Goal: Find specific page/section: Find specific page/section

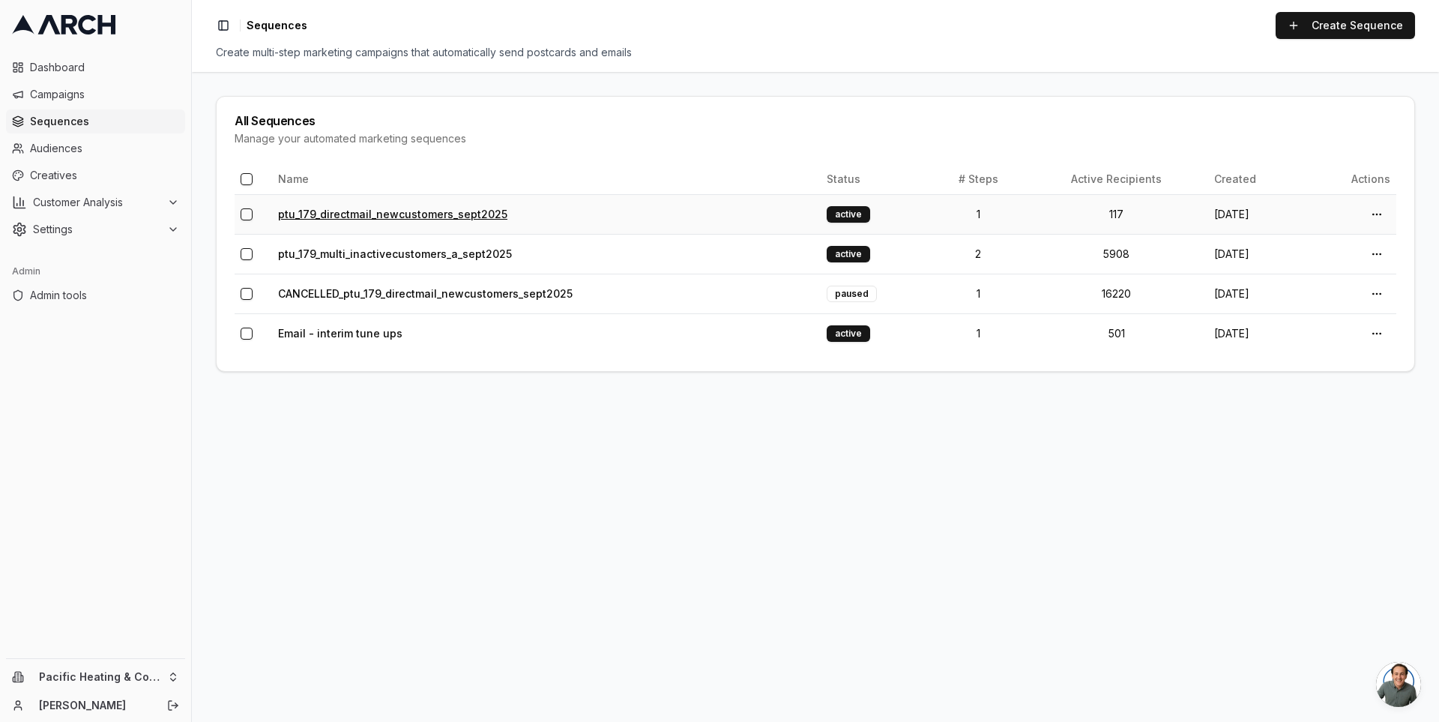
click at [348, 214] on link "ptu_179_directmail_newcustomers_sept2025" at bounding box center [392, 214] width 229 height 13
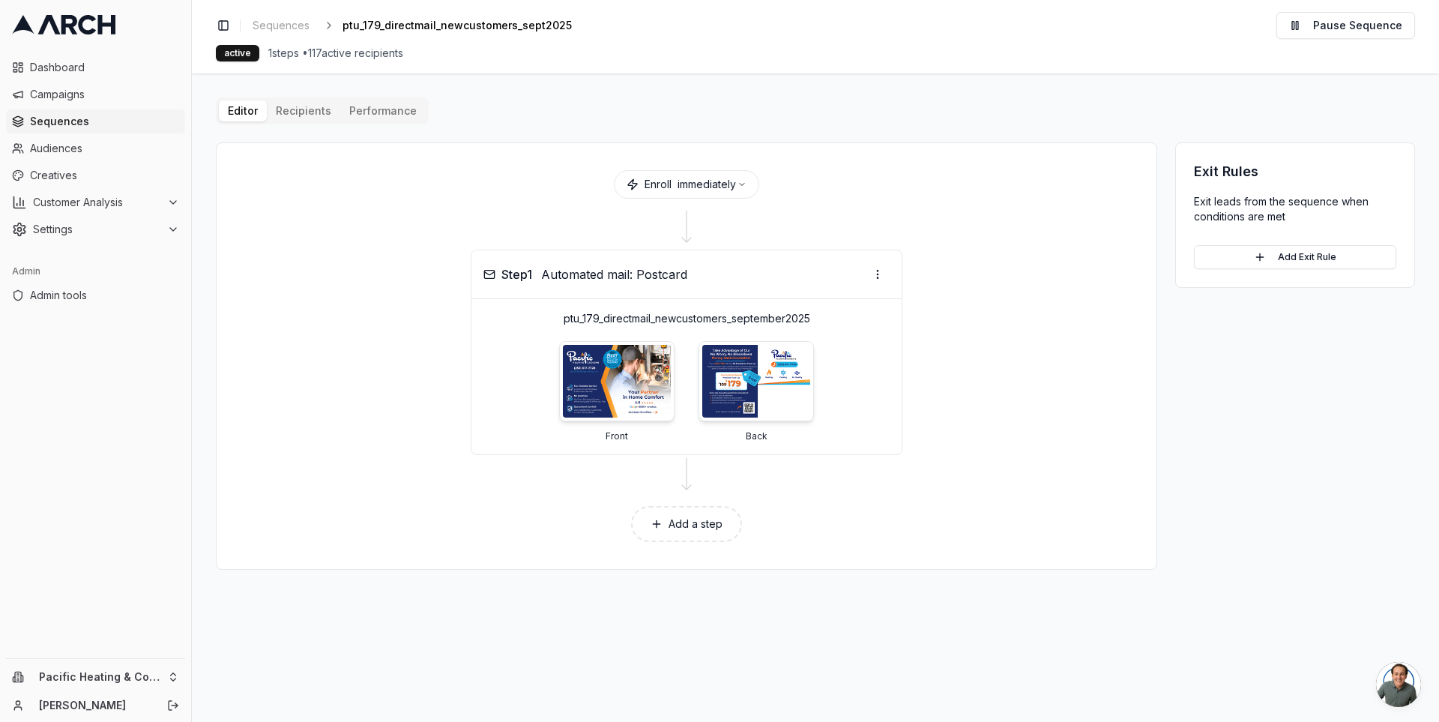
click at [296, 105] on div "Editor Recipients Performance Enroll immediately Step 1 Automated mail: Postcar…" at bounding box center [815, 333] width 1199 height 472
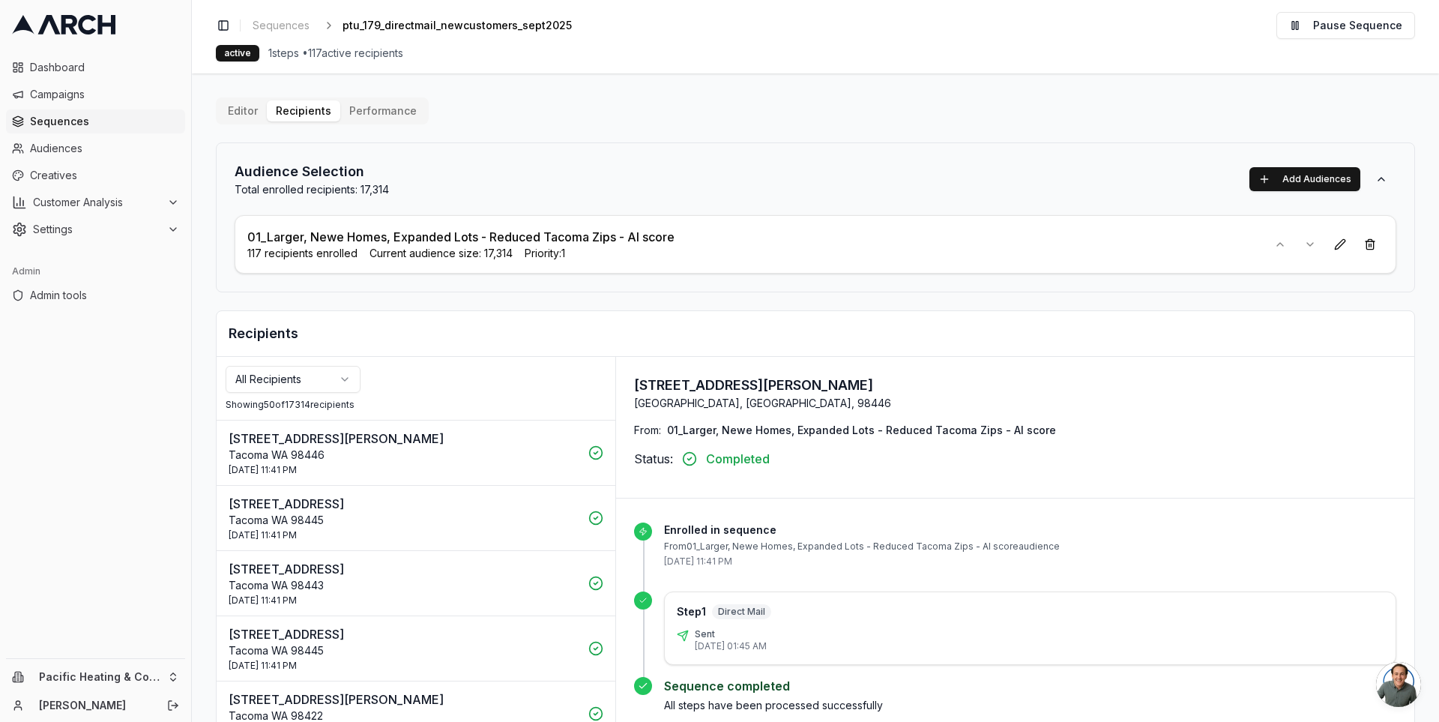
click at [578, 52] on div "active 1 steps • 117 active recipients" at bounding box center [815, 53] width 1199 height 16
click at [204, 292] on div at bounding box center [815, 361] width 1247 height 722
click at [198, 214] on main "Editor Recipients Performance Audience Selection Total enrolled recipients: 17,…" at bounding box center [815, 397] width 1247 height 648
click at [85, 176] on span "Creatives" at bounding box center [104, 175] width 149 height 15
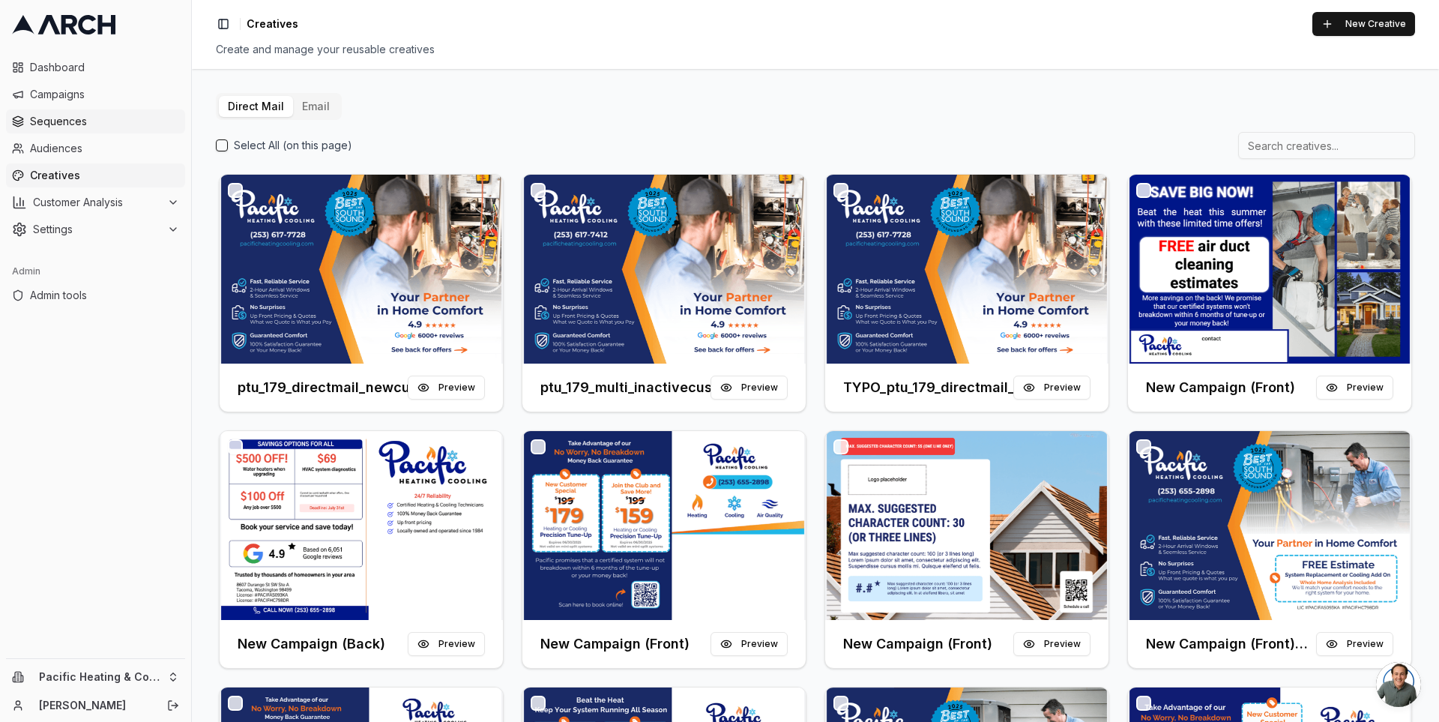
click at [116, 127] on span "Sequences" at bounding box center [104, 121] width 149 height 15
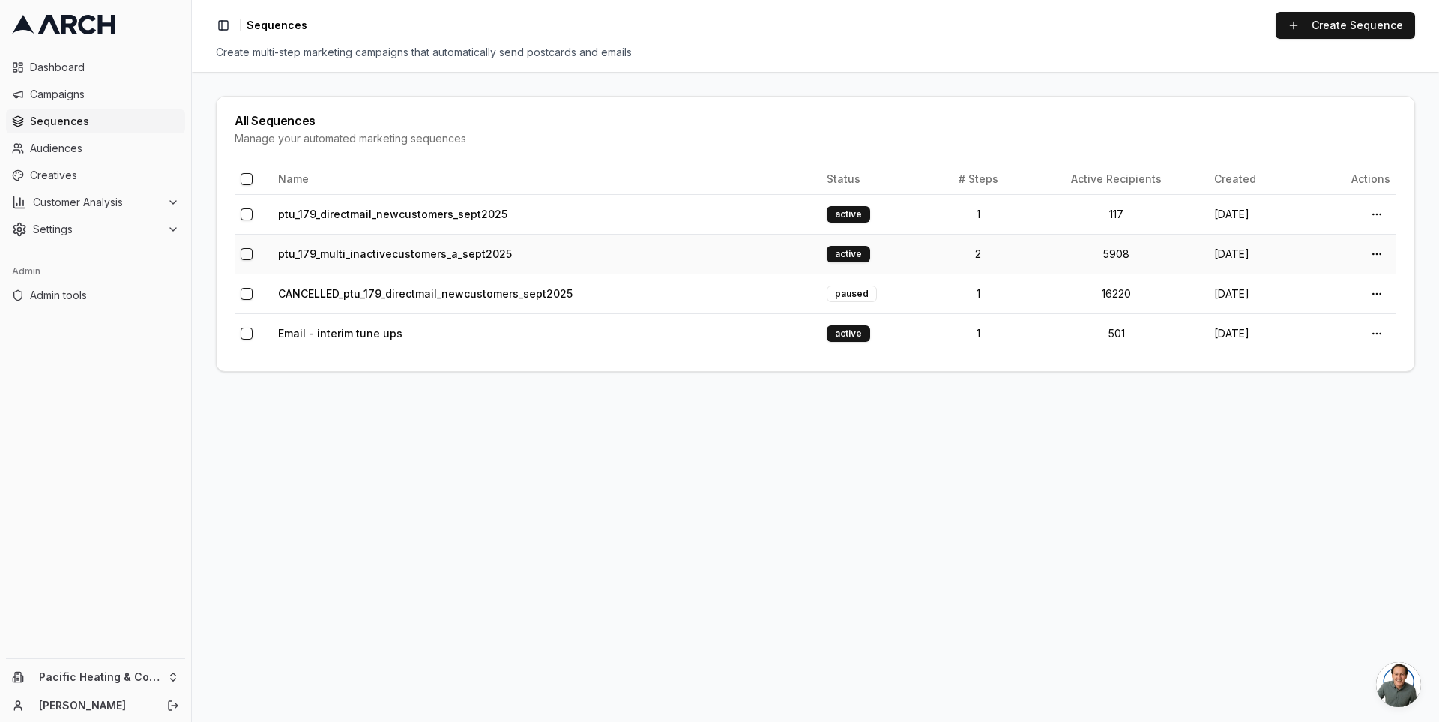
click at [373, 253] on link "ptu_179_multi_inactivecustomers_a_sept2025" at bounding box center [395, 253] width 234 height 13
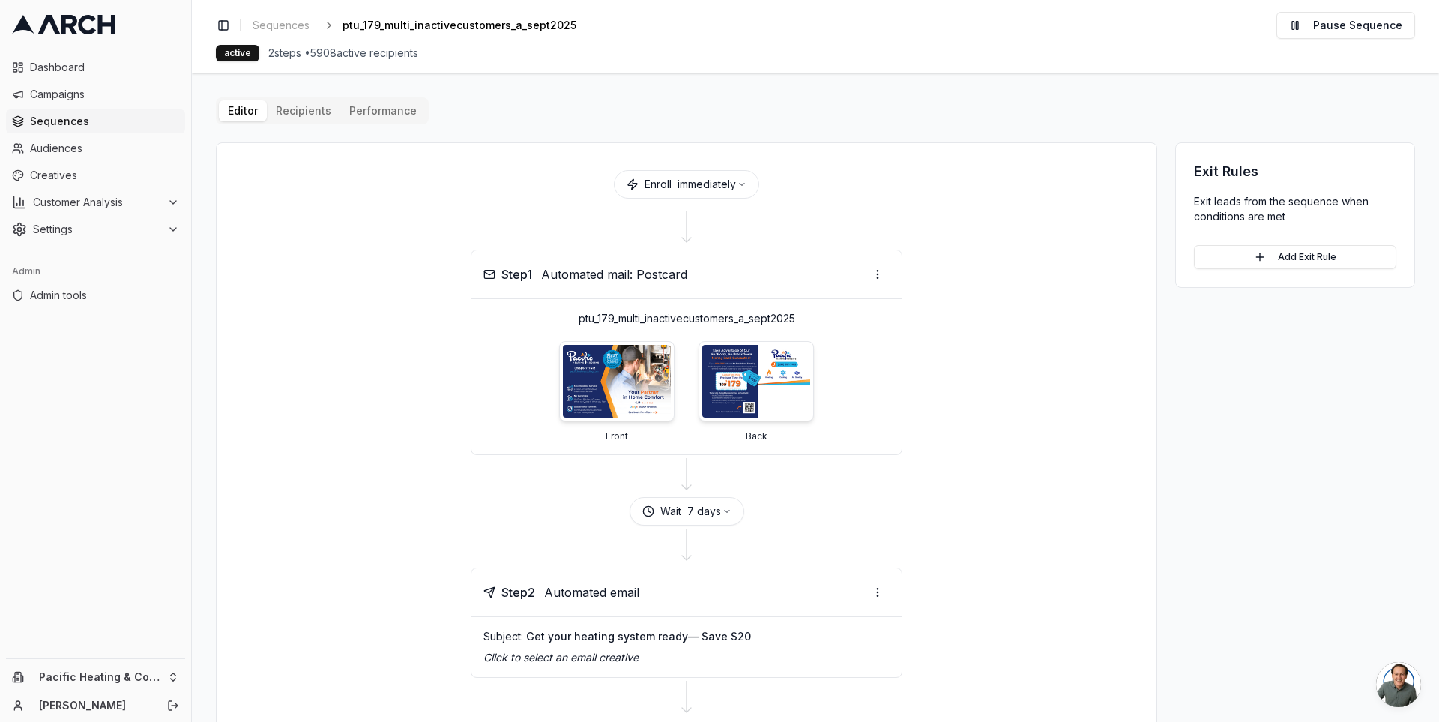
click at [298, 331] on div "Step 1 Automated mail: Postcard ptu_179_multi_inactivecustomers_a_sept2025 Fron…" at bounding box center [687, 352] width 904 height 205
click at [76, 177] on span "Creatives" at bounding box center [104, 175] width 149 height 15
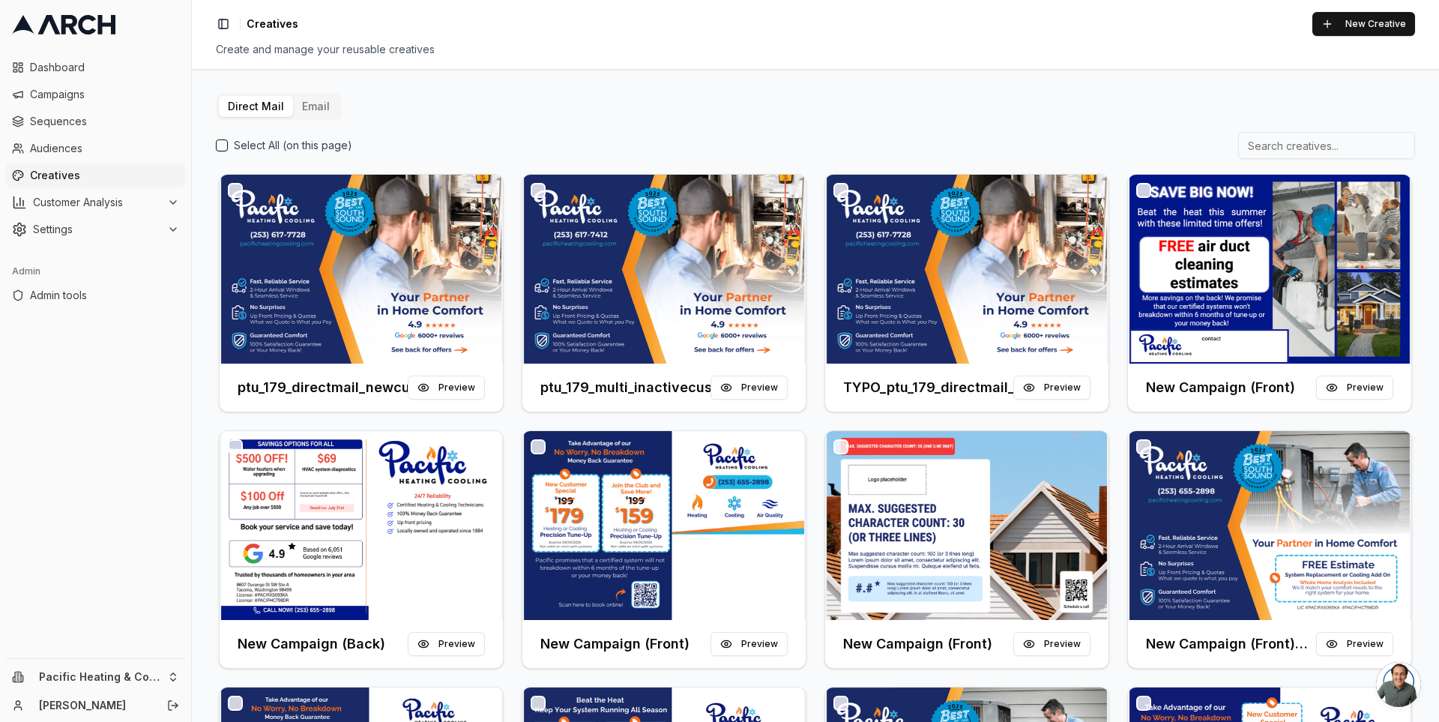
click at [305, 103] on button "Email" at bounding box center [316, 106] width 46 height 21
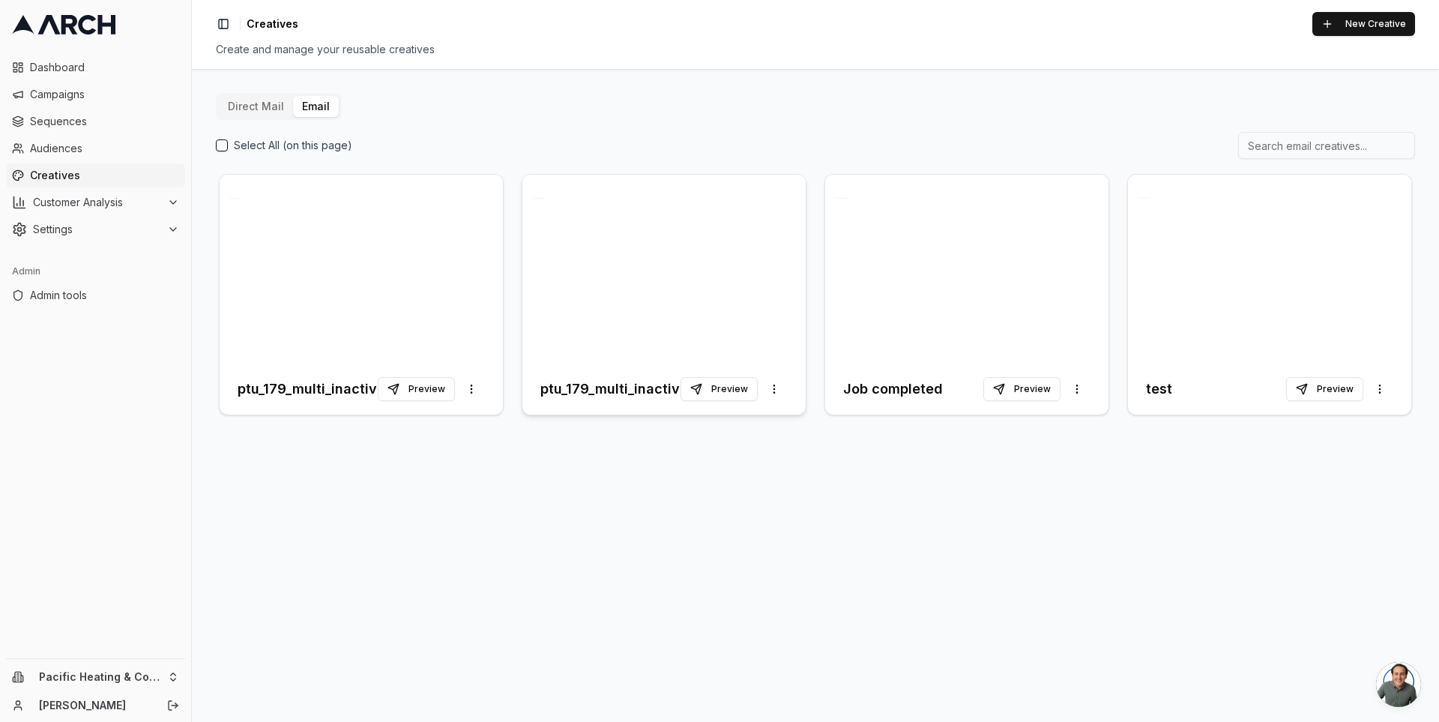
click at [666, 321] on div at bounding box center [663, 269] width 283 height 189
click at [435, 245] on div at bounding box center [361, 269] width 283 height 189
click at [719, 387] on button "Preview" at bounding box center [718, 389] width 77 height 24
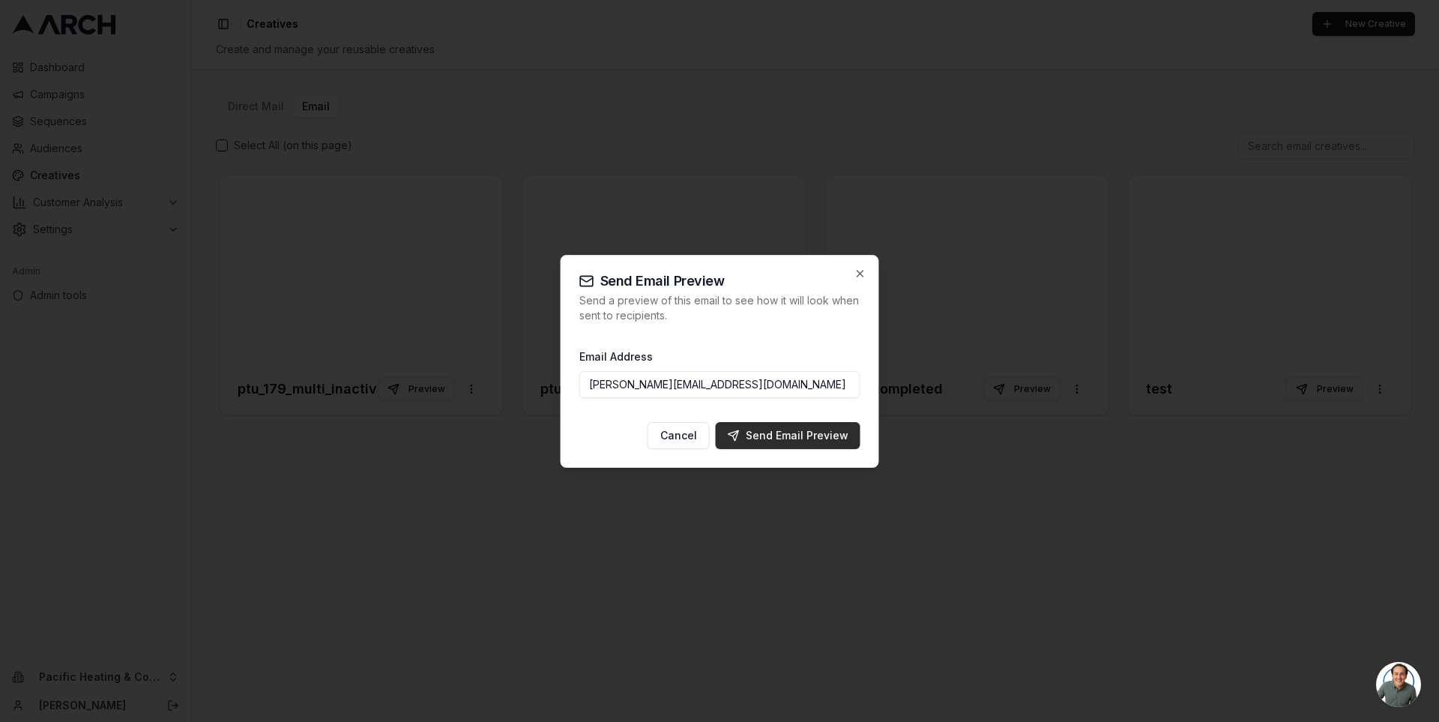
click at [799, 436] on div "Send Email Preview" at bounding box center [788, 435] width 121 height 15
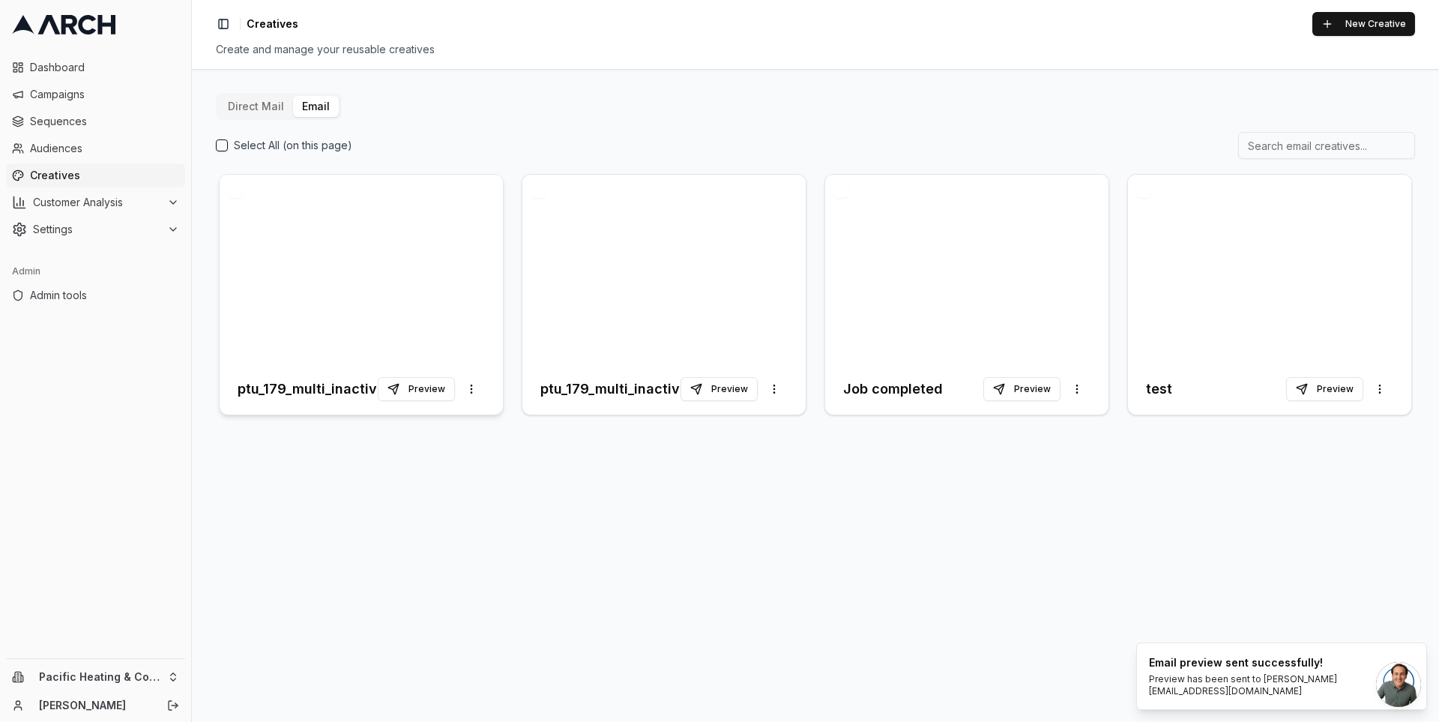
click at [430, 217] on div at bounding box center [361, 269] width 283 height 189
click at [405, 394] on button "Preview" at bounding box center [416, 389] width 77 height 24
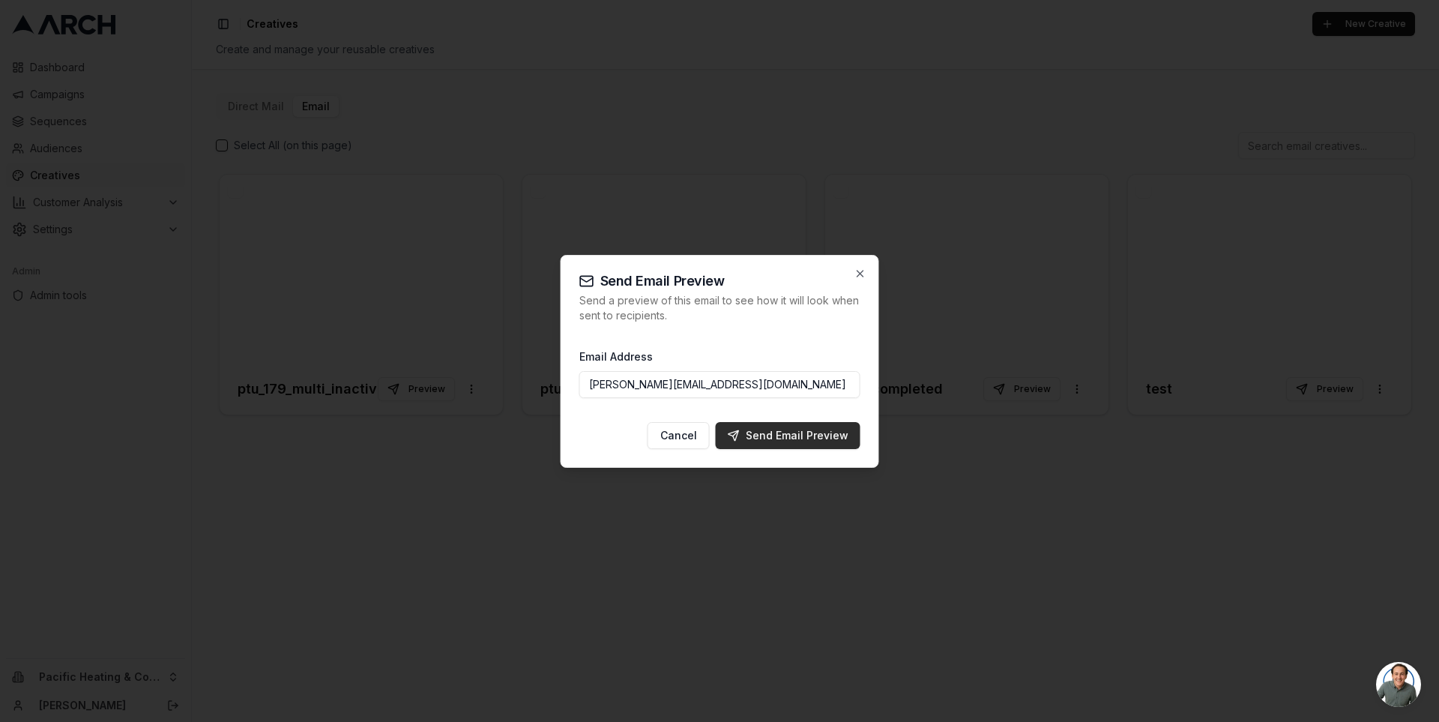
click at [793, 438] on div "Send Email Preview" at bounding box center [788, 435] width 121 height 15
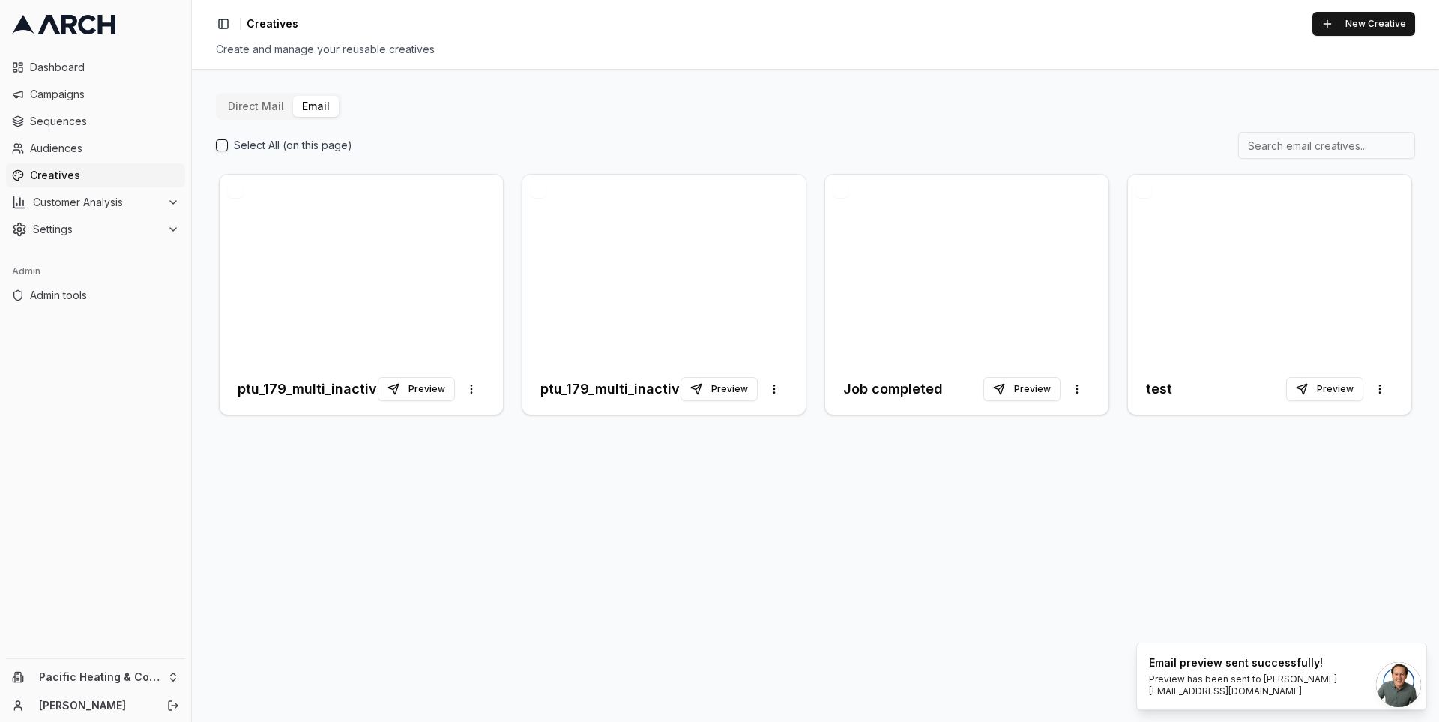
click at [360, 462] on div "Direct Mail Email Select All (on this page) ptu_179_multi_inactivecustomers_a_s…" at bounding box center [815, 395] width 1247 height 653
click at [342, 279] on div at bounding box center [361, 269] width 283 height 189
click at [622, 336] on div at bounding box center [663, 269] width 283 height 189
click at [316, 279] on div at bounding box center [361, 269] width 283 height 189
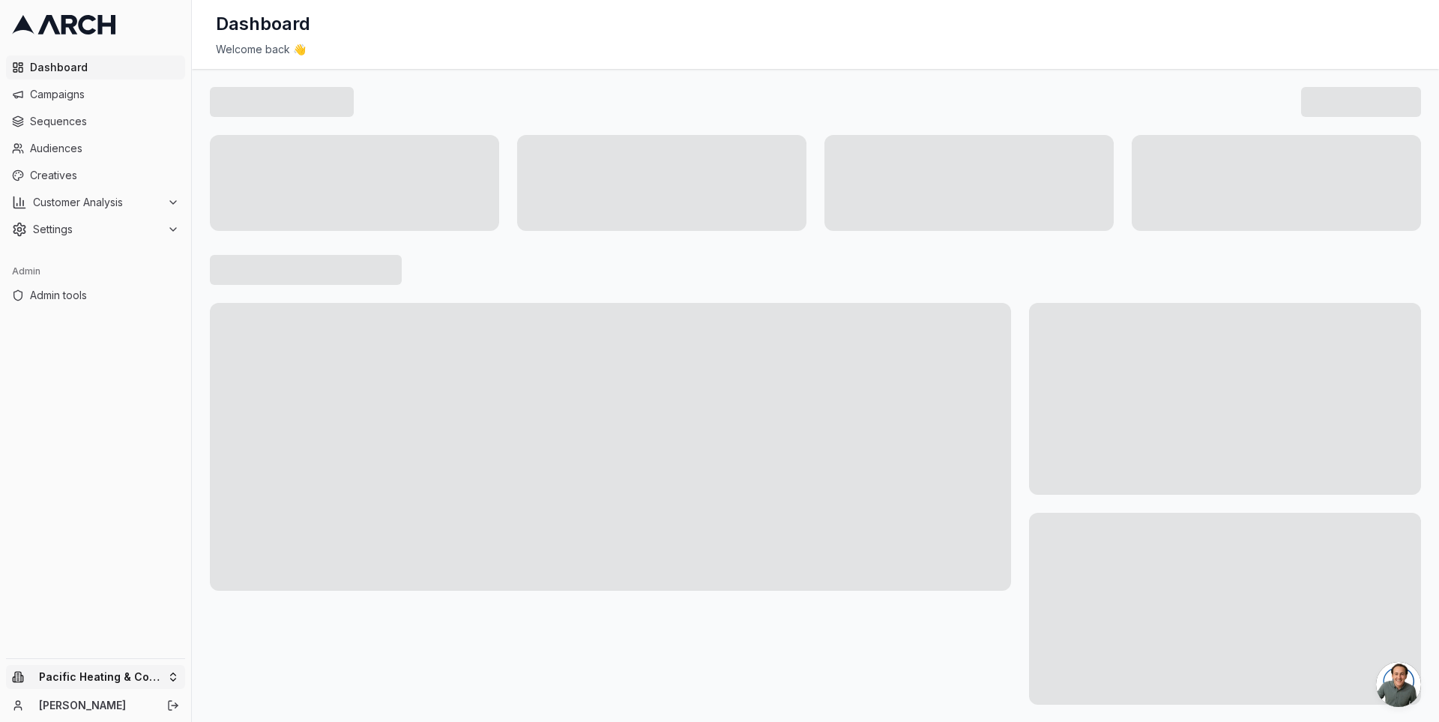
click at [163, 677] on html "Dashboard Campaigns Sequences Audiences Creatives Customer Analysis Settings Ad…" at bounding box center [719, 361] width 1439 height 722
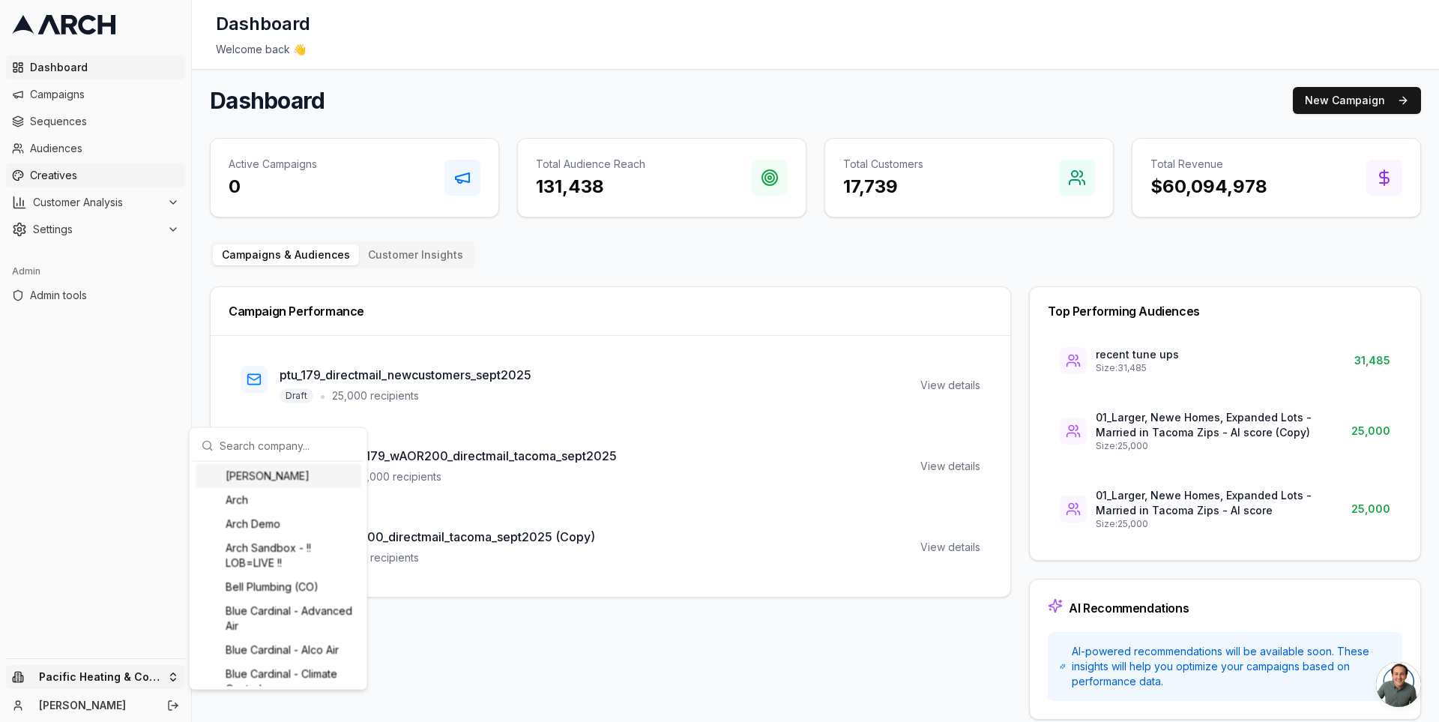
click at [83, 172] on html "Dashboard Campaigns Sequences Audiences Creatives Customer Analysis Settings Ad…" at bounding box center [719, 361] width 1439 height 722
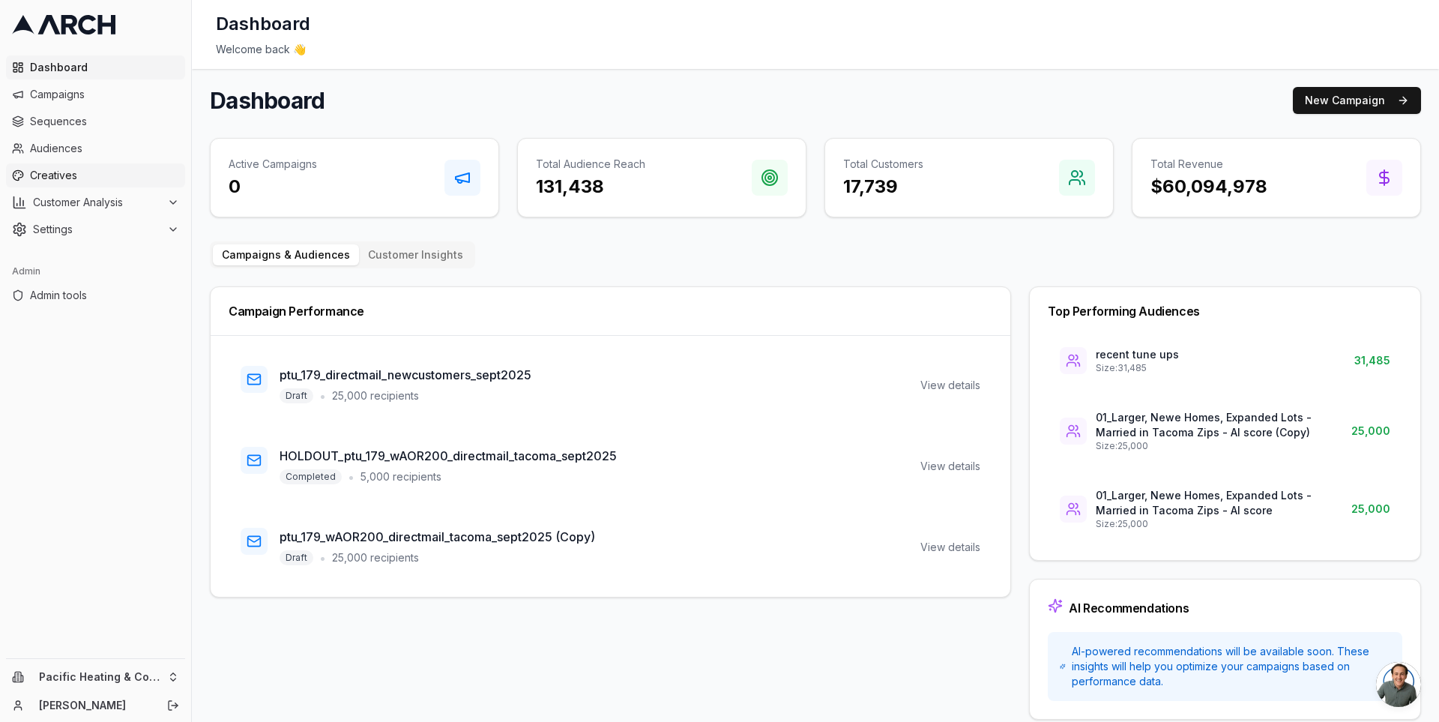
click at [69, 173] on span "Creatives" at bounding box center [104, 175] width 149 height 15
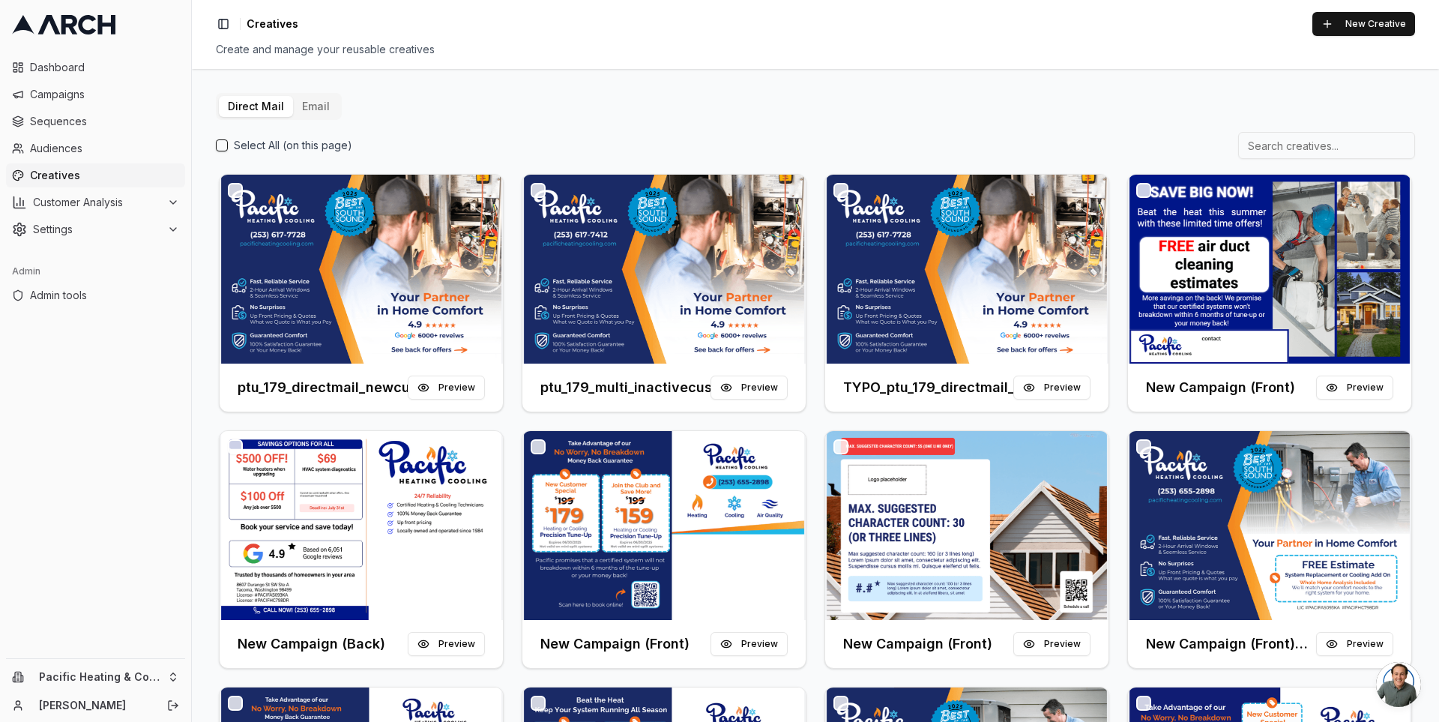
click at [303, 96] on button "Email" at bounding box center [316, 106] width 46 height 21
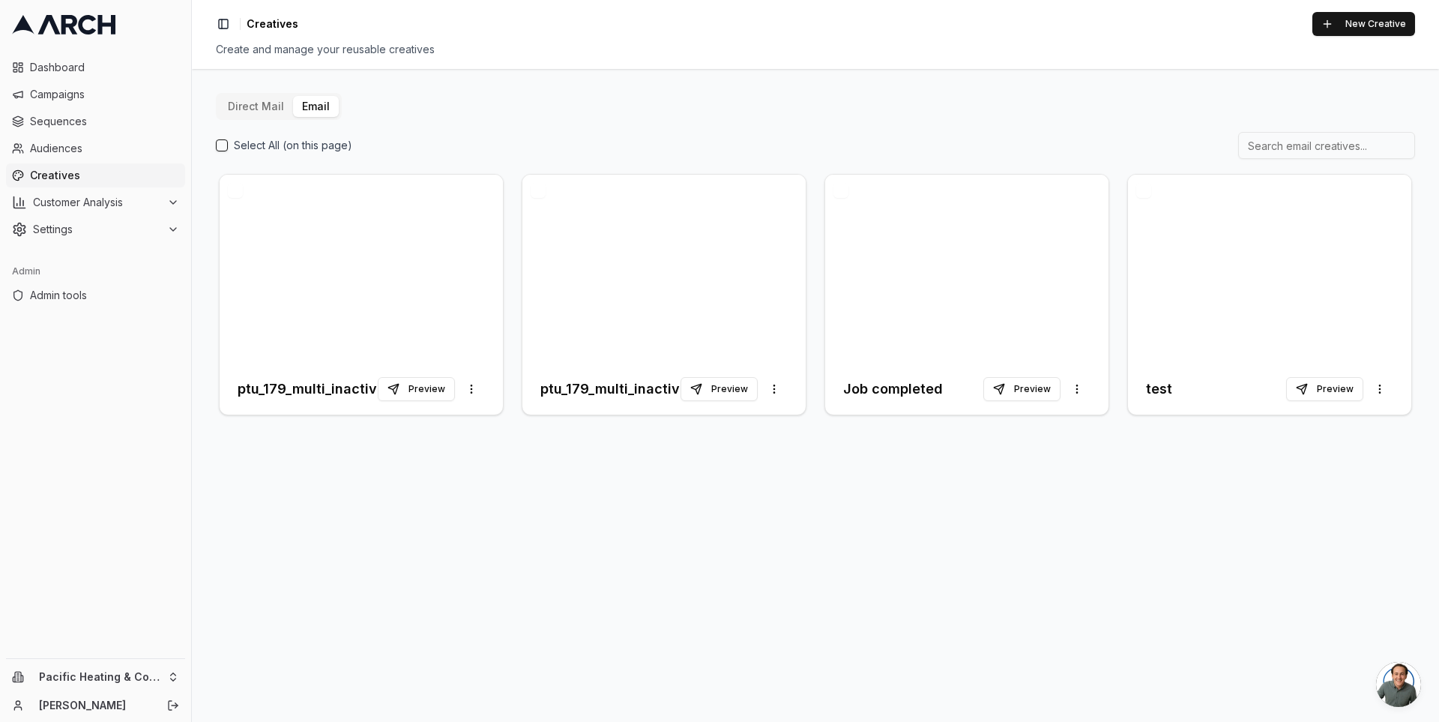
click at [501, 143] on div "Select All (on this page)" at bounding box center [815, 145] width 1199 height 27
click at [266, 238] on div at bounding box center [361, 269] width 283 height 189
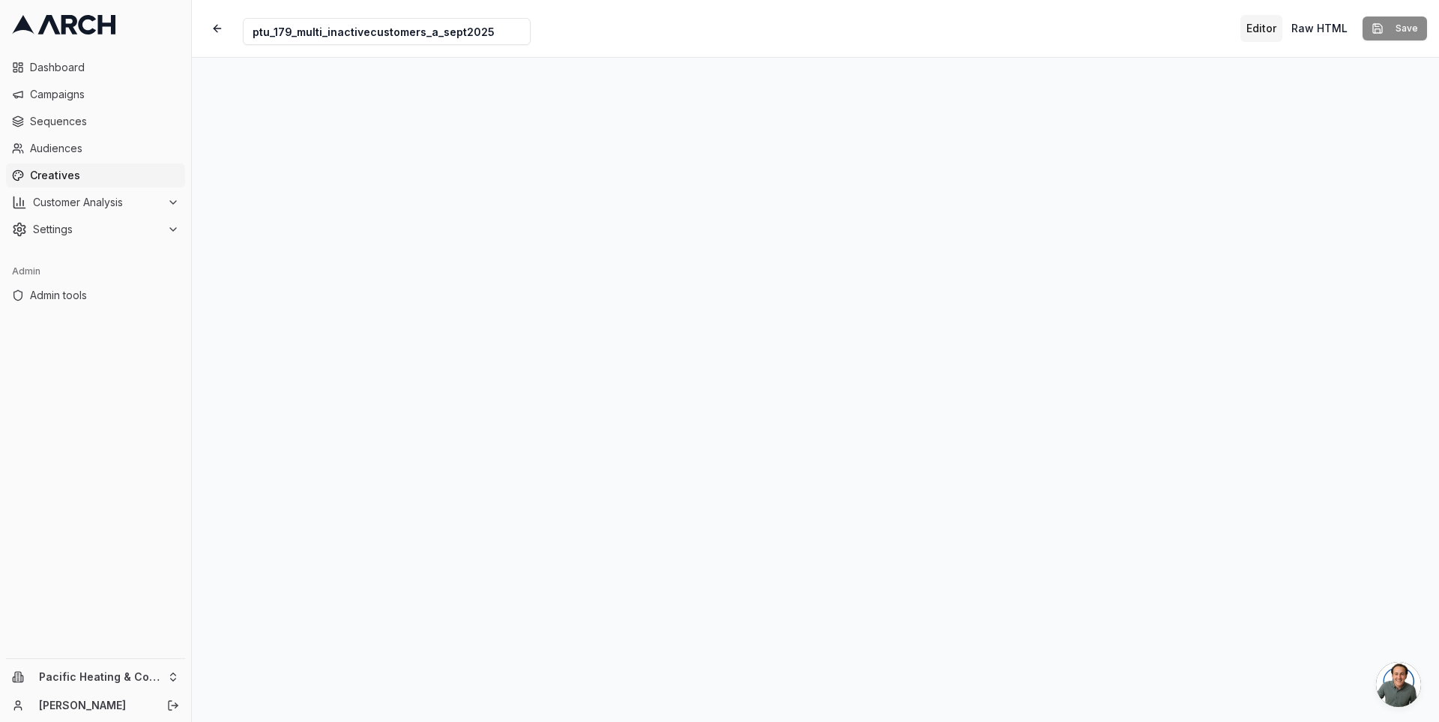
click at [424, 37] on input "ptu_179_multi_inactivecustomers_a_sept2025" at bounding box center [387, 31] width 288 height 27
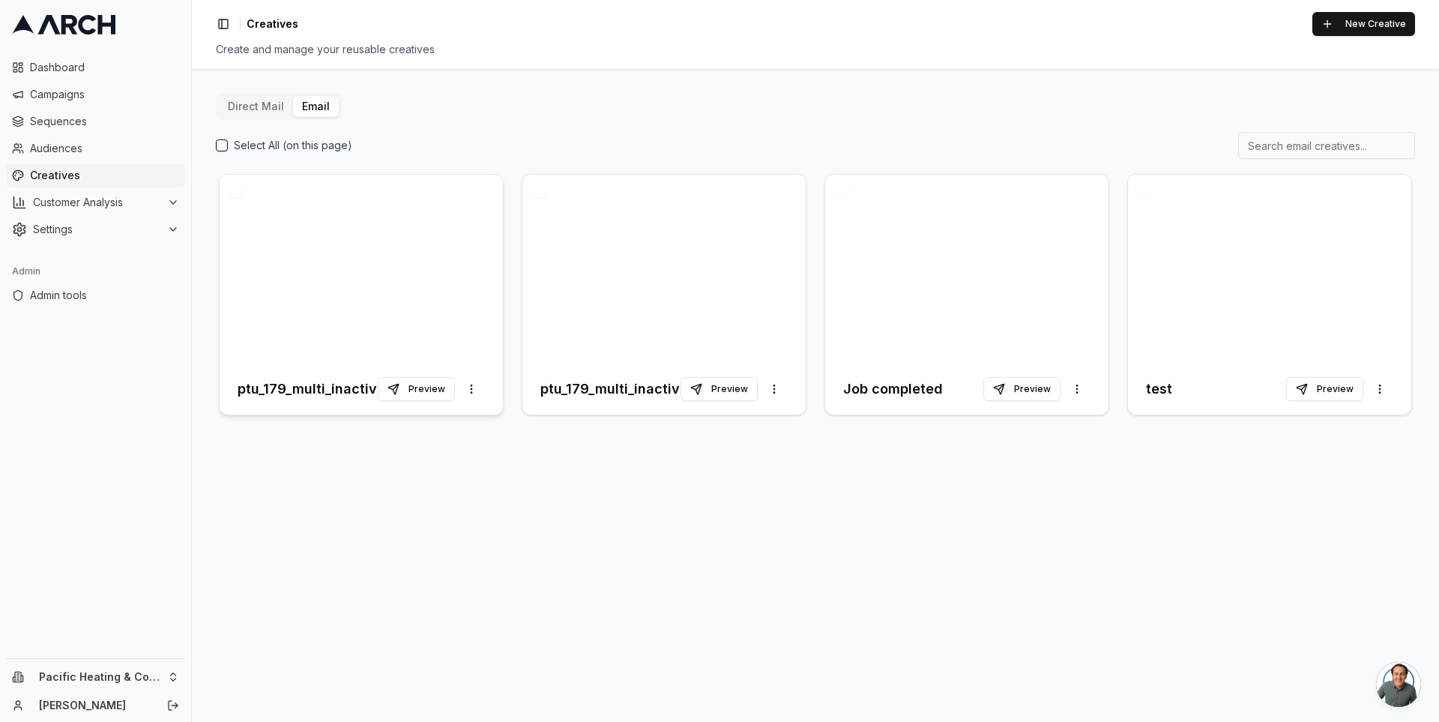
click at [379, 306] on div at bounding box center [361, 269] width 283 height 189
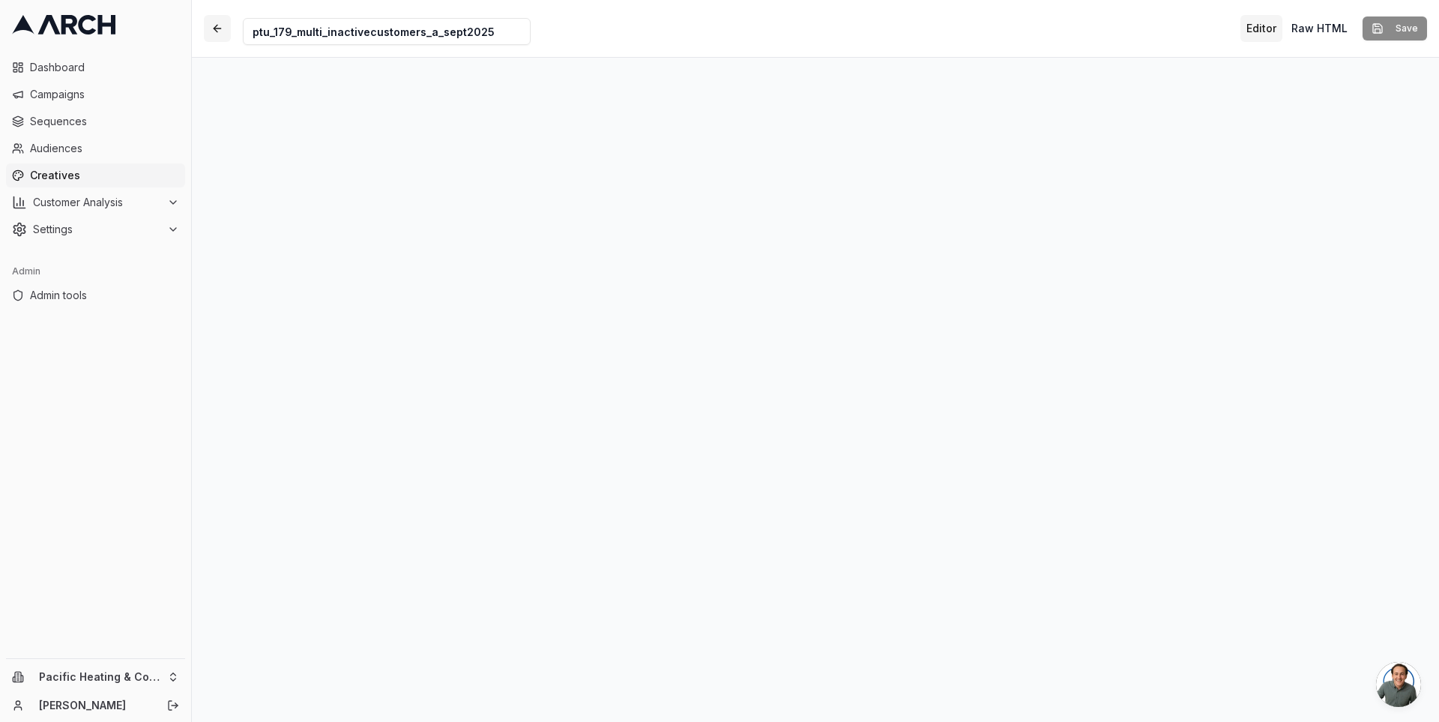
click at [220, 28] on button "button" at bounding box center [217, 28] width 27 height 27
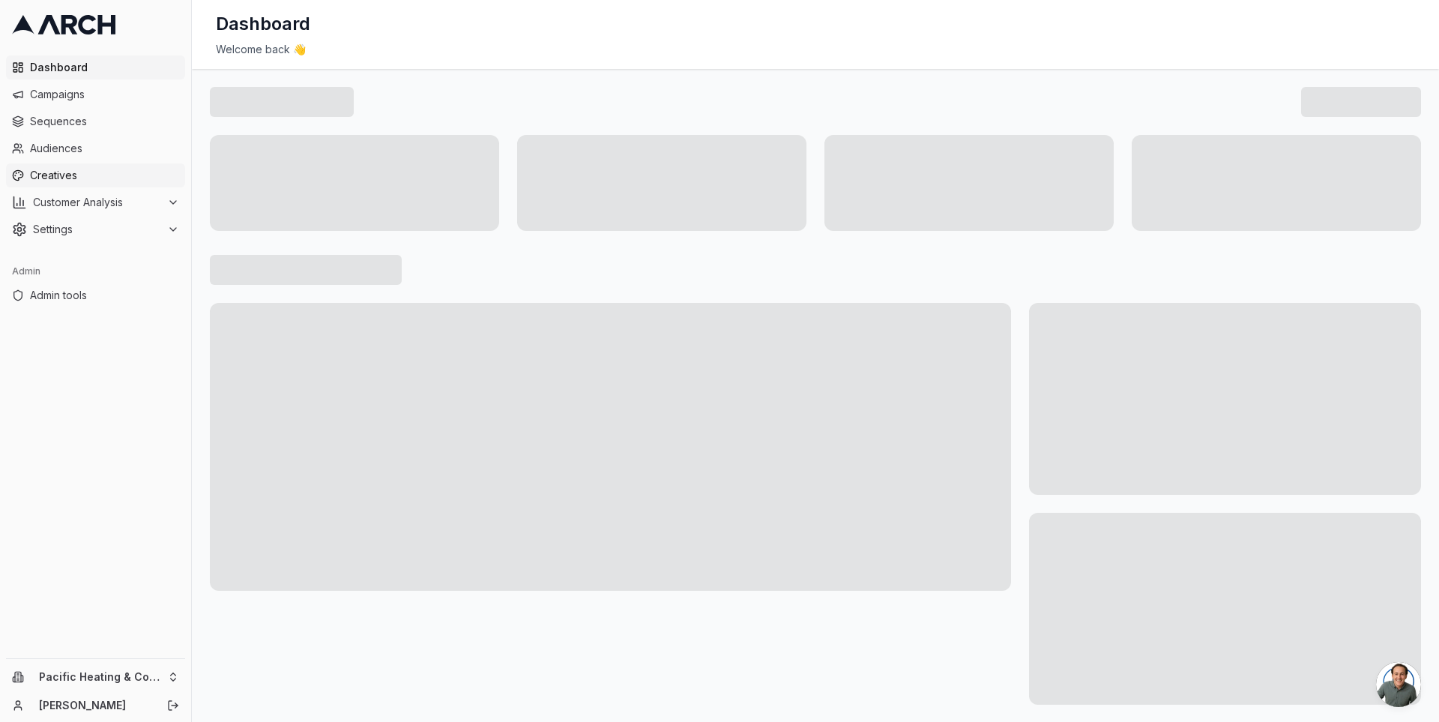
click at [100, 181] on span "Creatives" at bounding box center [104, 175] width 149 height 15
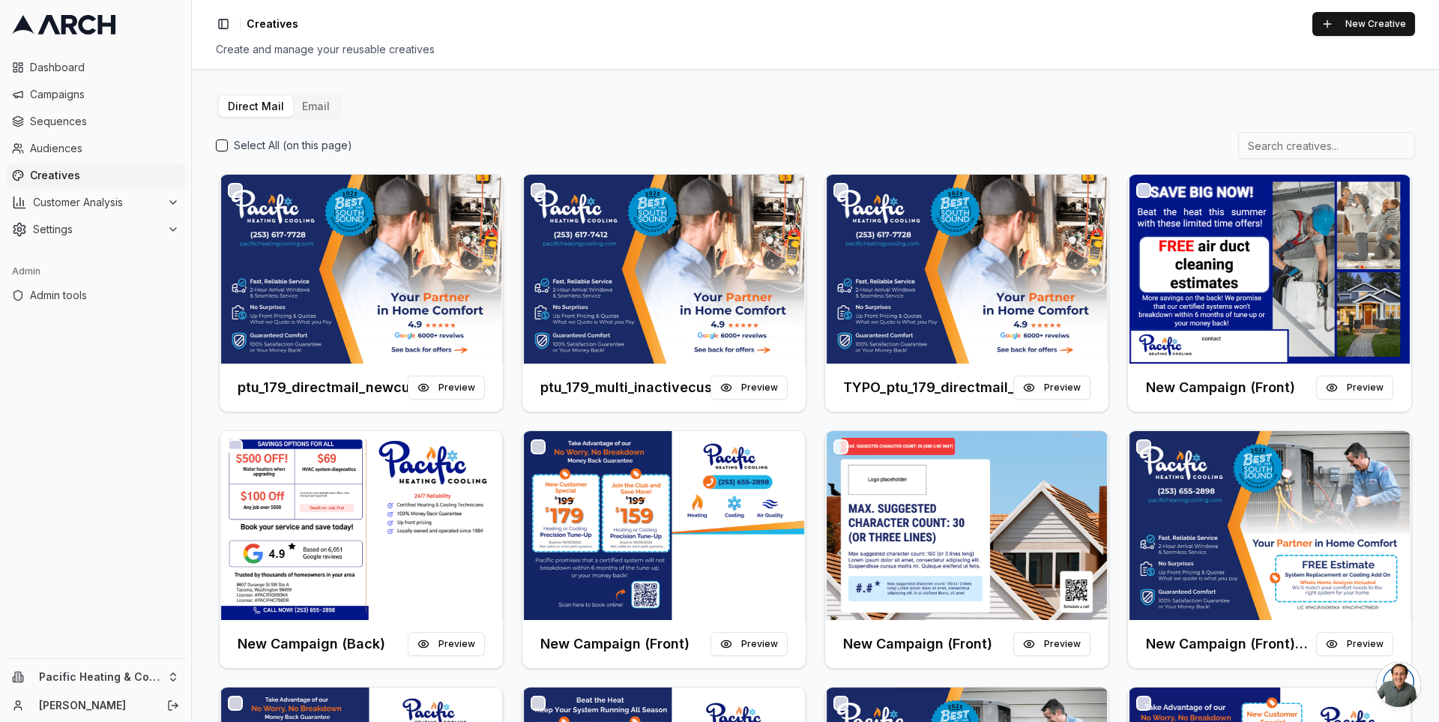
click at [309, 107] on button "Email" at bounding box center [316, 106] width 46 height 21
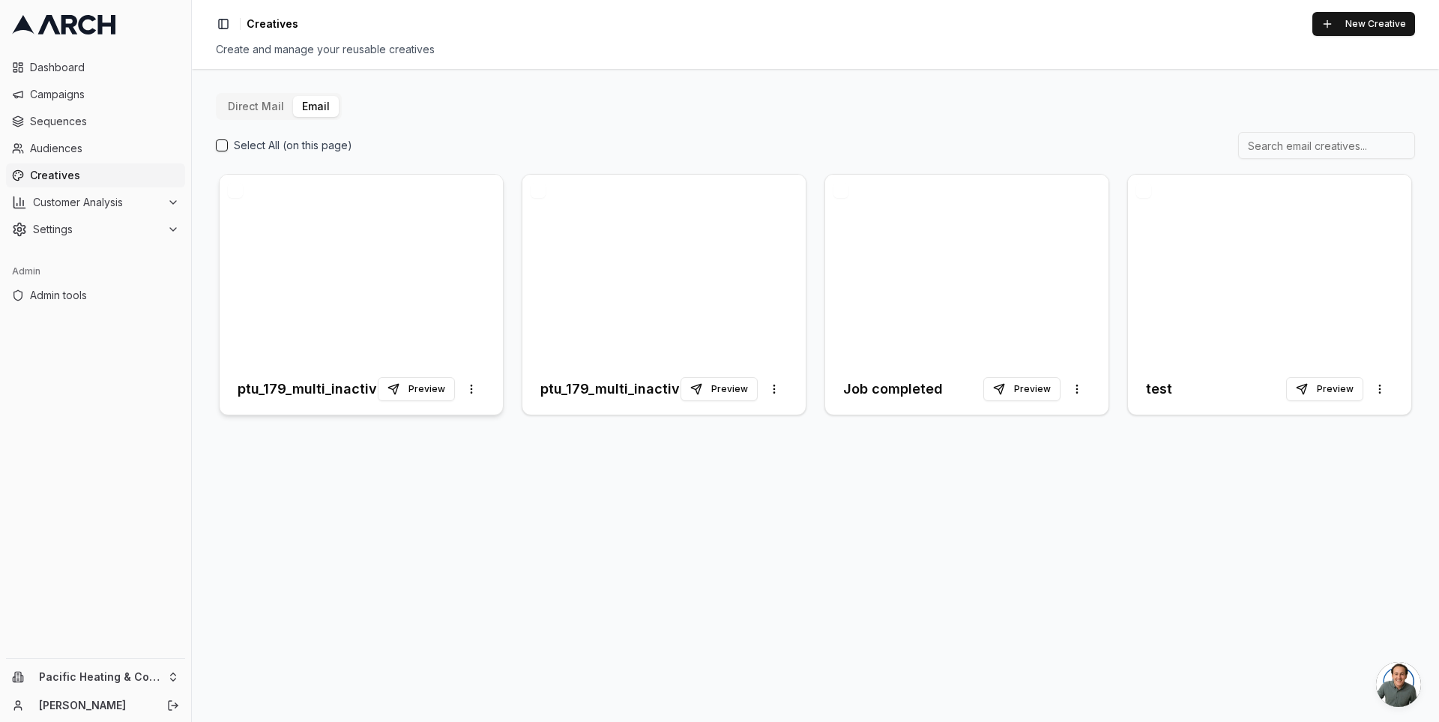
click at [314, 394] on h3 "ptu_179_multi_inactivecustomers_a_sept2025" at bounding box center [308, 388] width 140 height 21
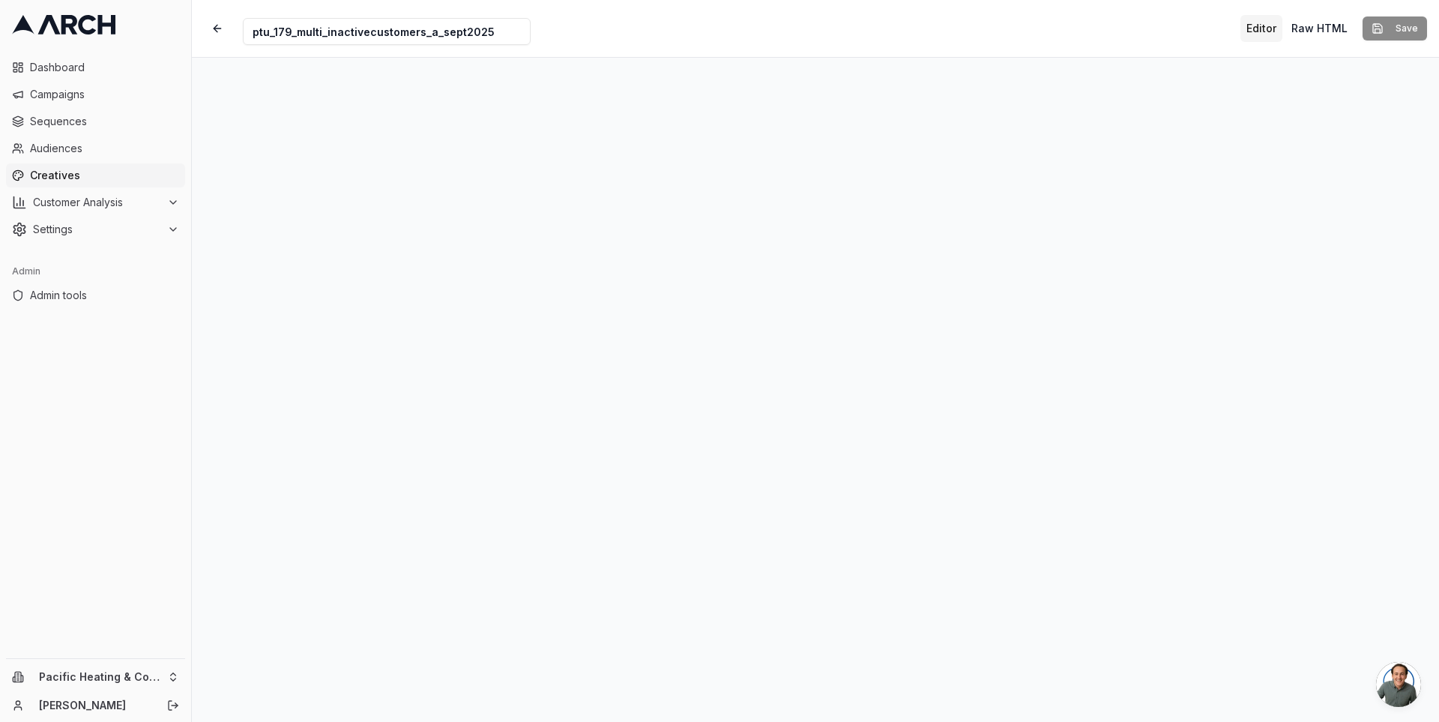
click at [315, 36] on input "ptu_179_multi_inactivecustomers_a_sept2025" at bounding box center [387, 31] width 288 height 27
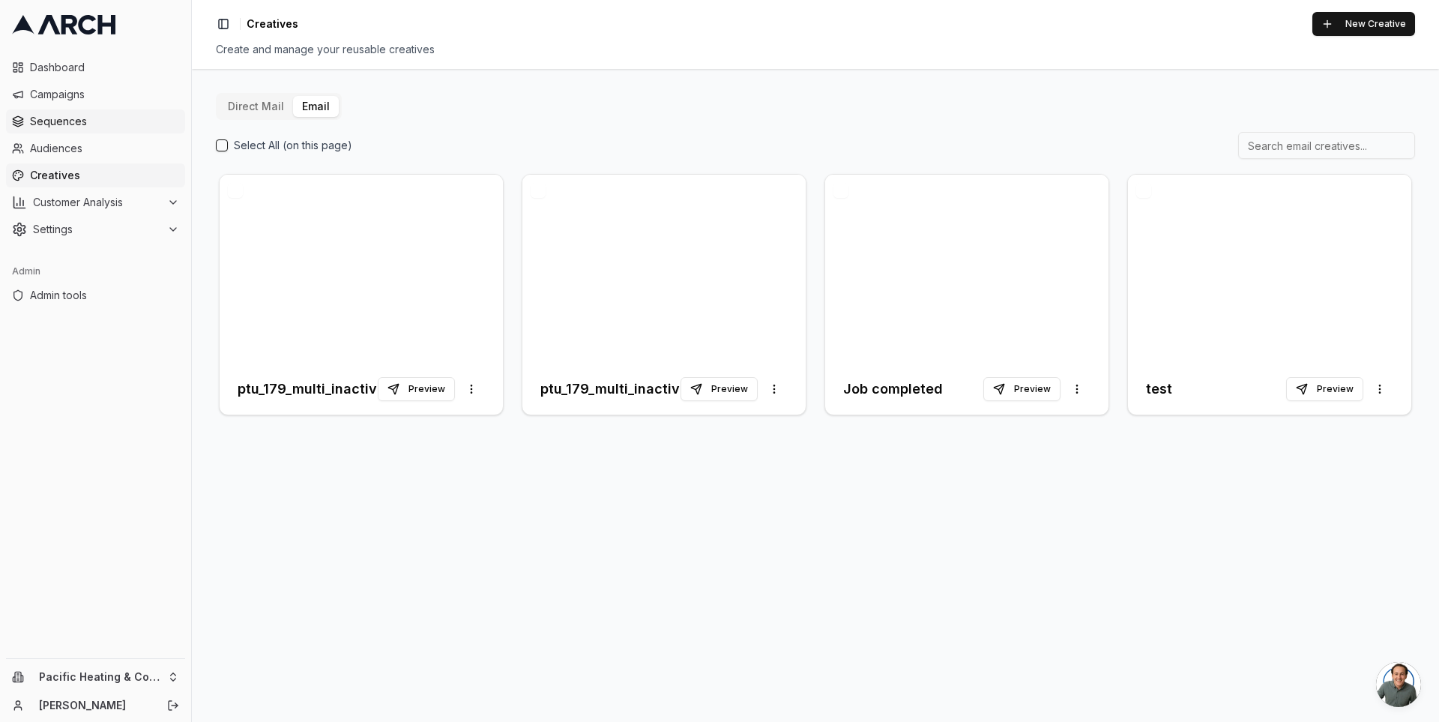
click at [104, 121] on span "Sequences" at bounding box center [104, 121] width 149 height 15
